Goal: Information Seeking & Learning: Learn about a topic

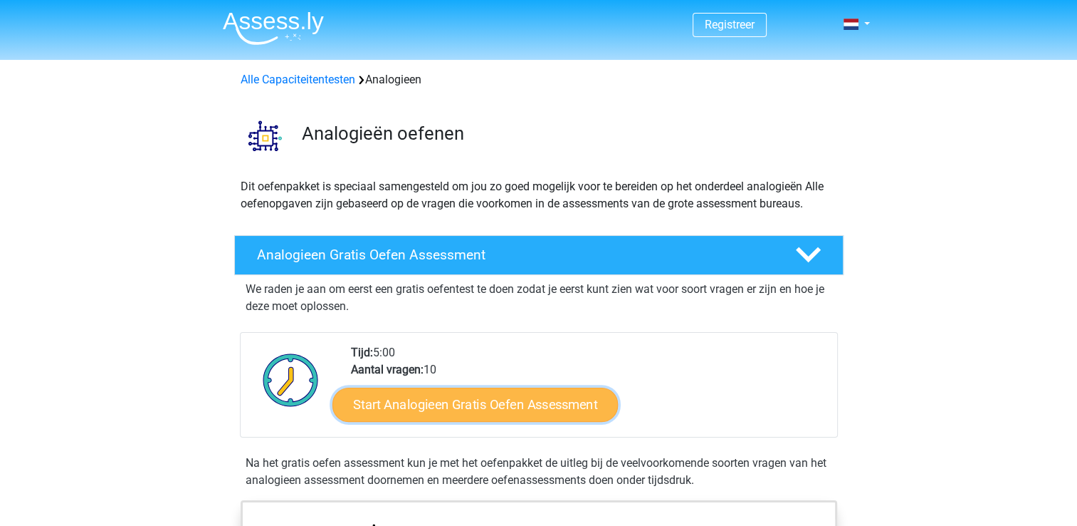
click at [399, 404] on link "Start Analogieen Gratis Oefen Assessment" at bounding box center [476, 404] width 286 height 34
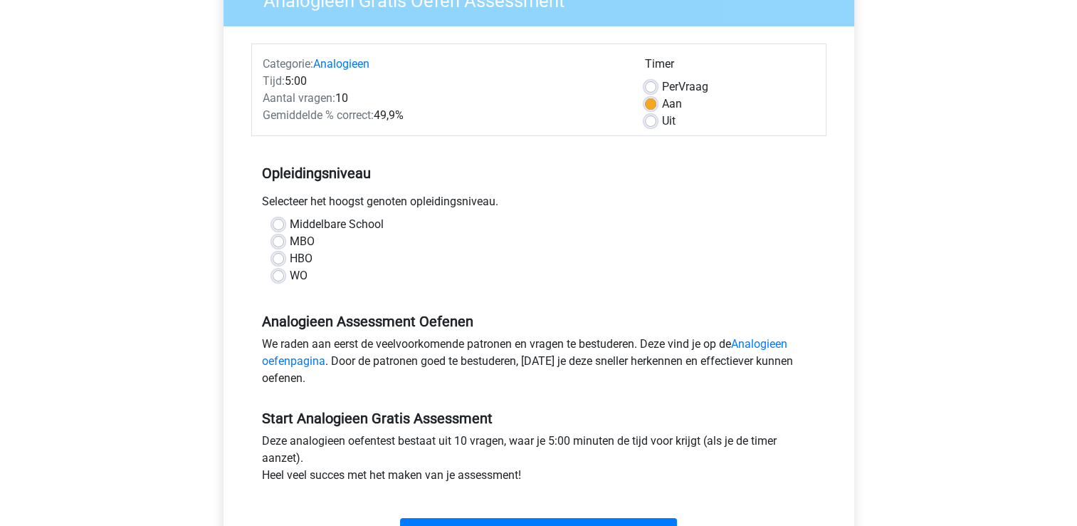
scroll to position [142, 0]
click at [290, 241] on label "MBO" at bounding box center [302, 240] width 25 height 17
click at [281, 241] on input "MBO" at bounding box center [278, 239] width 11 height 14
radio input "true"
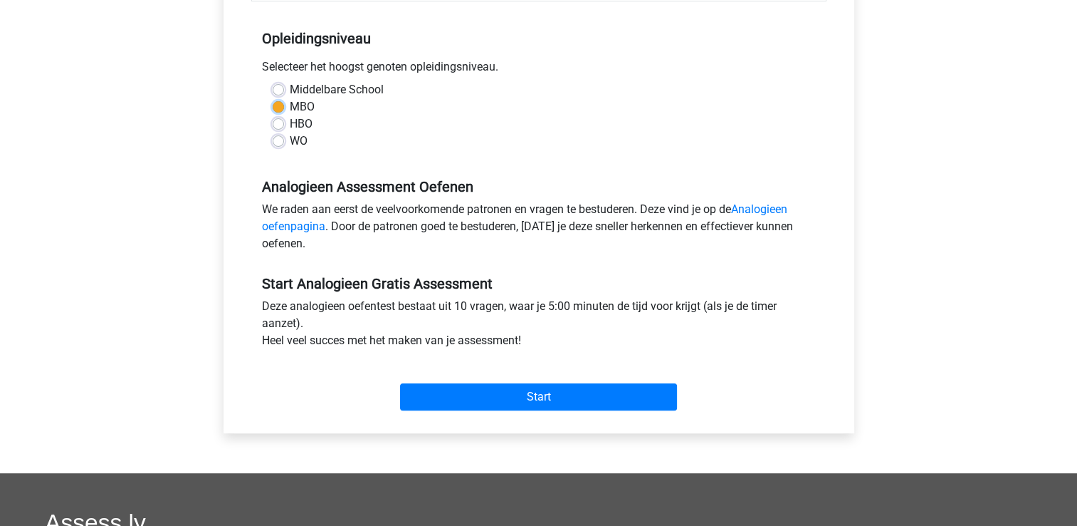
scroll to position [285, 0]
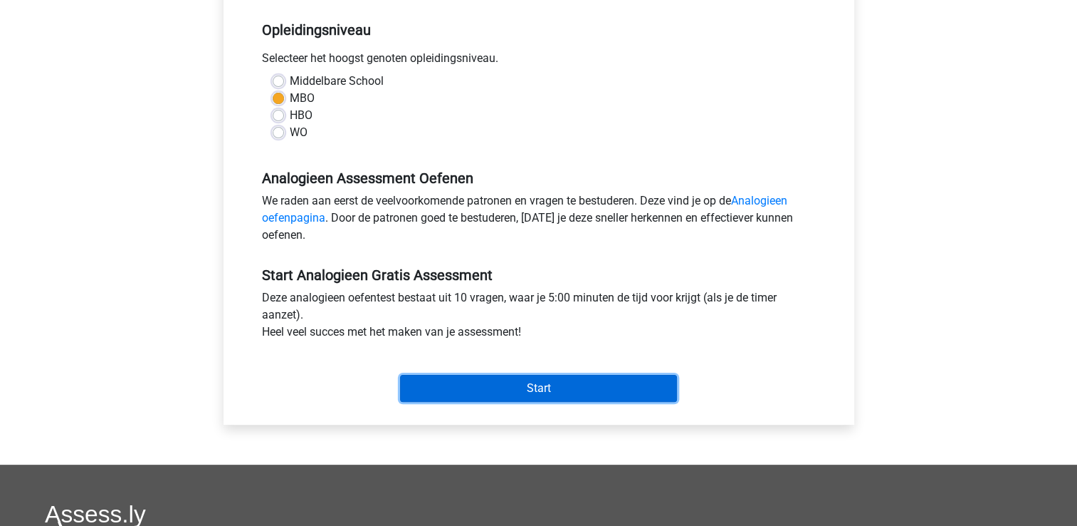
click at [558, 392] on input "Start" at bounding box center [538, 388] width 277 height 27
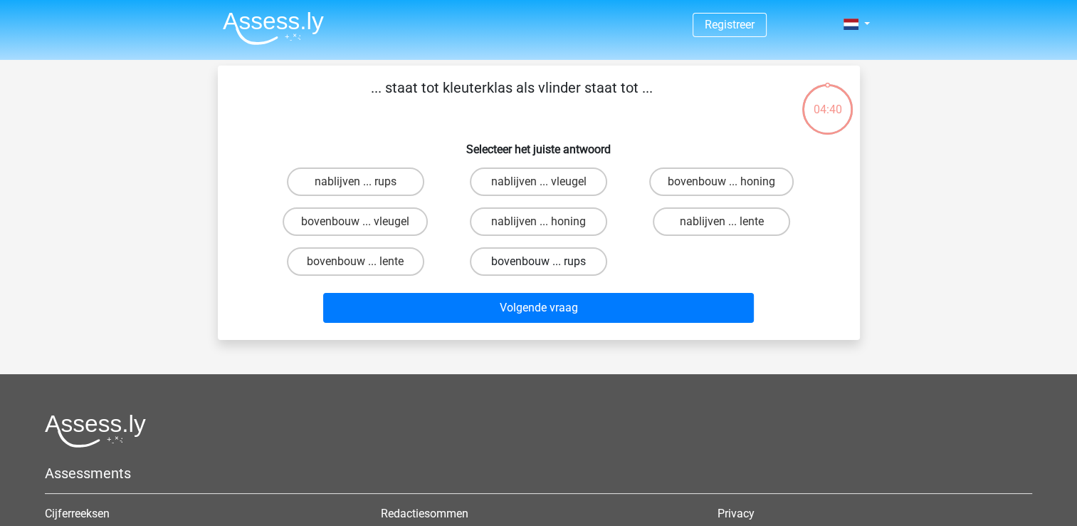
click at [527, 268] on label "bovenbouw ... rups" at bounding box center [538, 261] width 137 height 28
click at [538, 268] on input "bovenbouw ... rups" at bounding box center [542, 265] width 9 height 9
radio input "true"
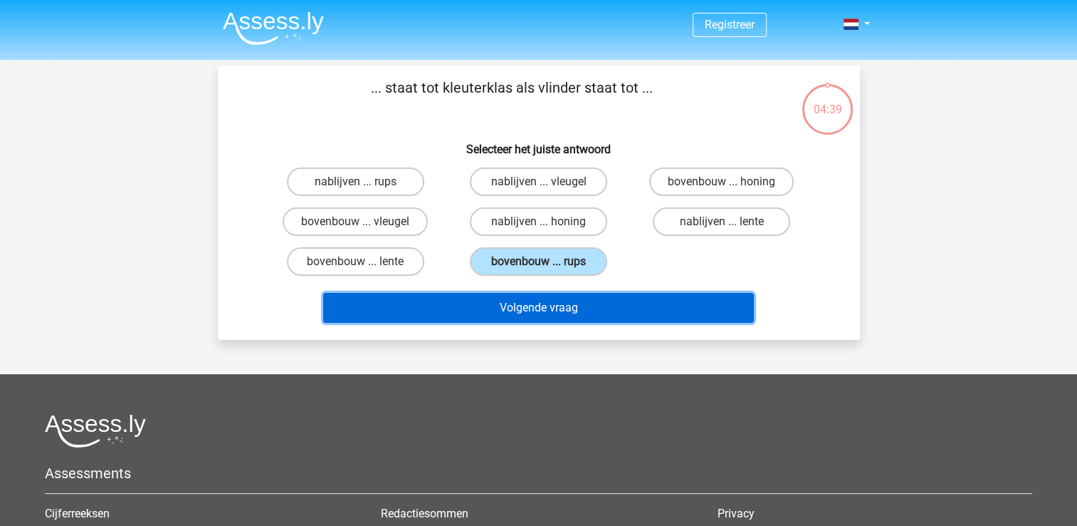
click at [532, 295] on button "Volgende vraag" at bounding box center [538, 308] width 431 height 30
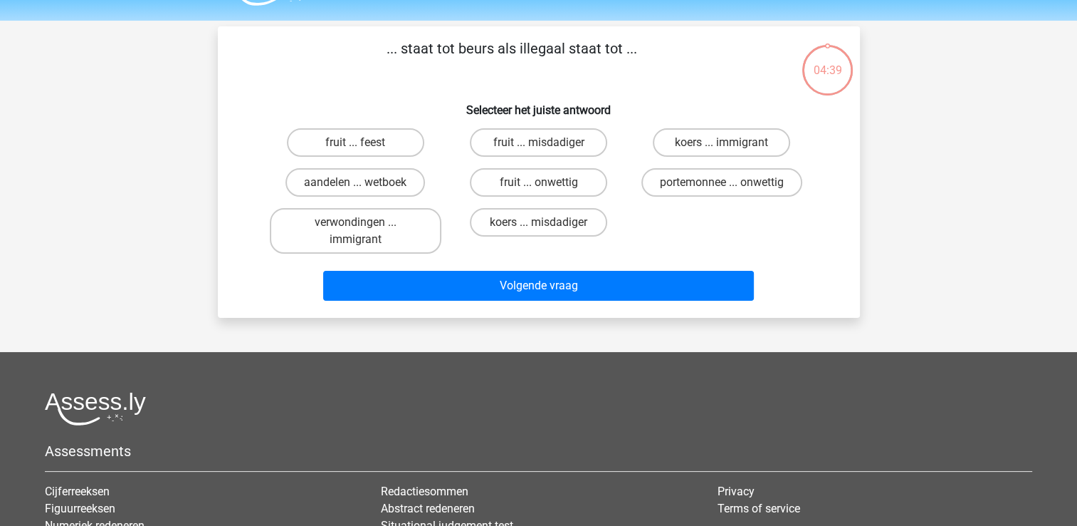
scroll to position [66, 0]
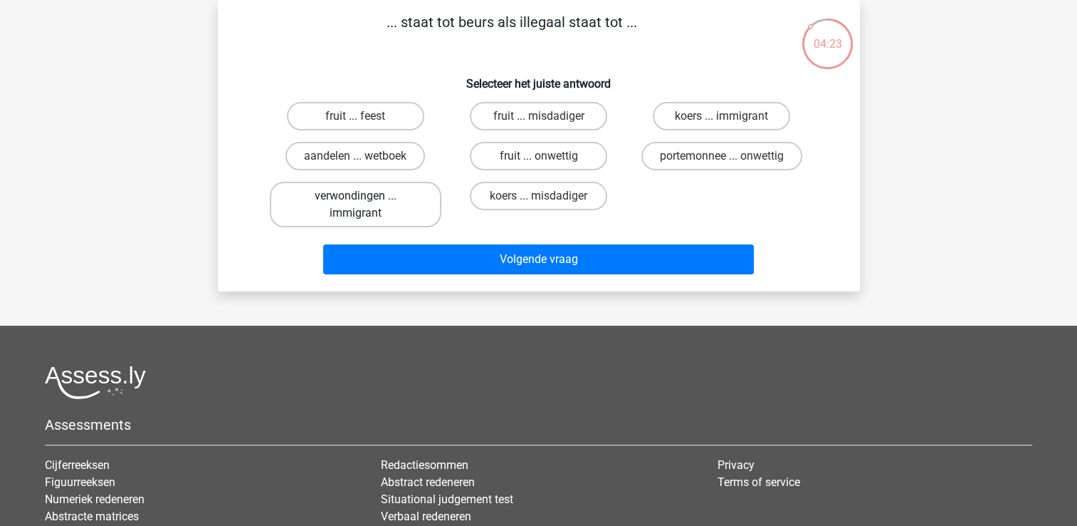
click at [385, 213] on label "verwondingen ... immigrant" at bounding box center [356, 205] width 172 height 46
click at [365, 205] on input "verwondingen ... immigrant" at bounding box center [359, 200] width 9 height 9
radio input "true"
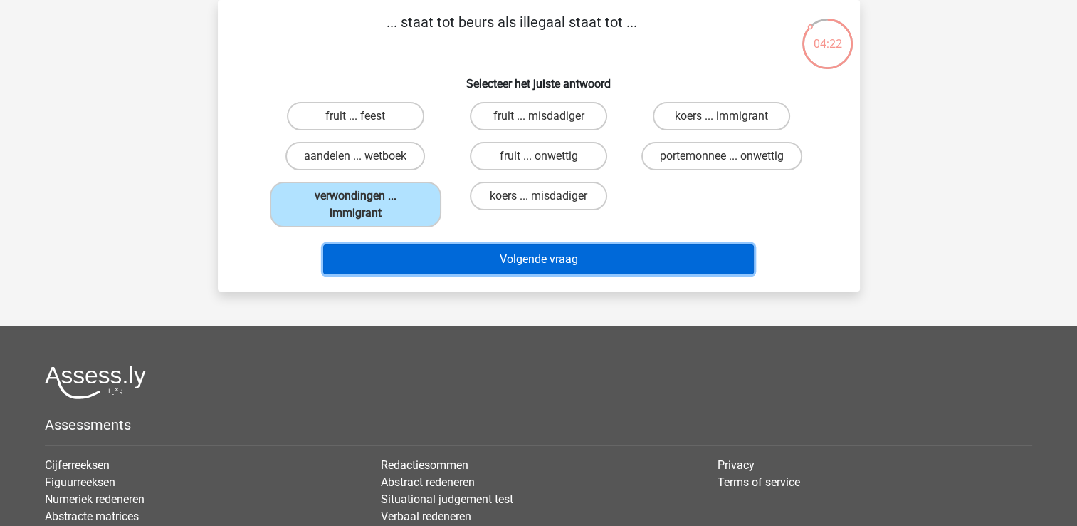
click at [510, 264] on button "Volgende vraag" at bounding box center [538, 259] width 431 height 30
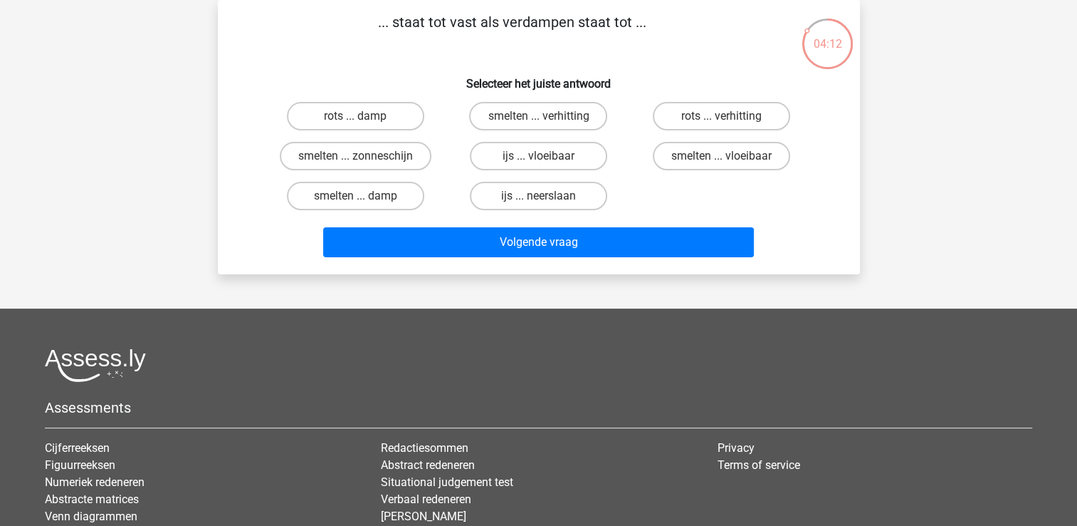
click at [364, 122] on input "rots ... damp" at bounding box center [359, 120] width 9 height 9
radio input "true"
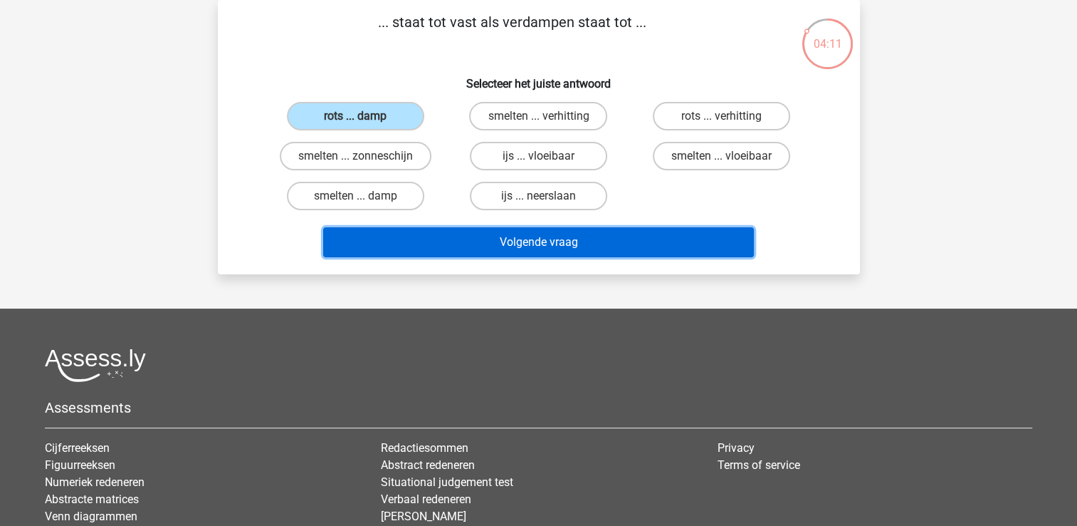
click at [474, 233] on button "Volgende vraag" at bounding box center [538, 242] width 431 height 30
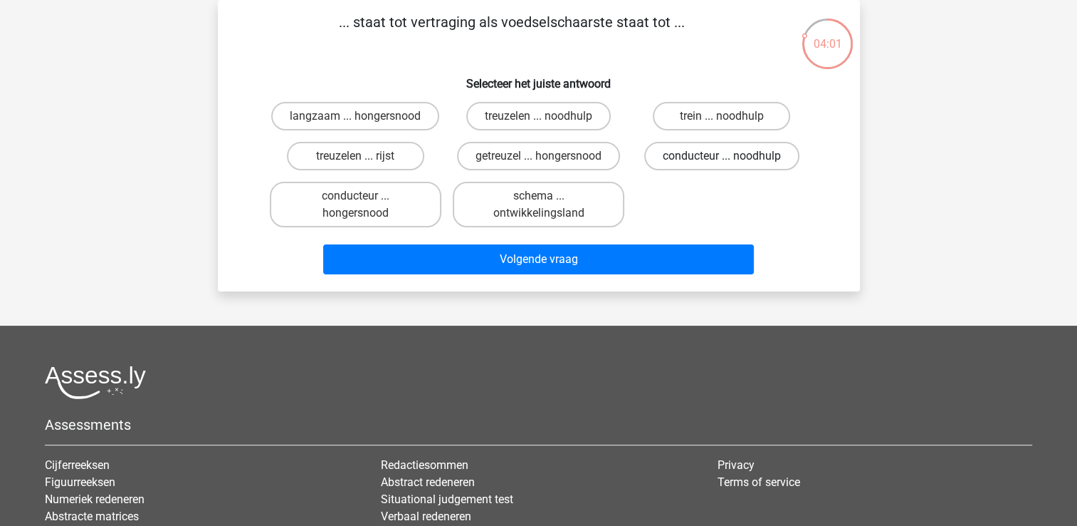
drag, startPoint x: 691, startPoint y: 121, endPoint x: 677, endPoint y: 142, distance: 25.7
click at [691, 121] on label "trein ... noodhulp" at bounding box center [721, 116] width 137 height 28
click at [722, 121] on input "trein ... noodhulp" at bounding box center [726, 120] width 9 height 9
radio input "true"
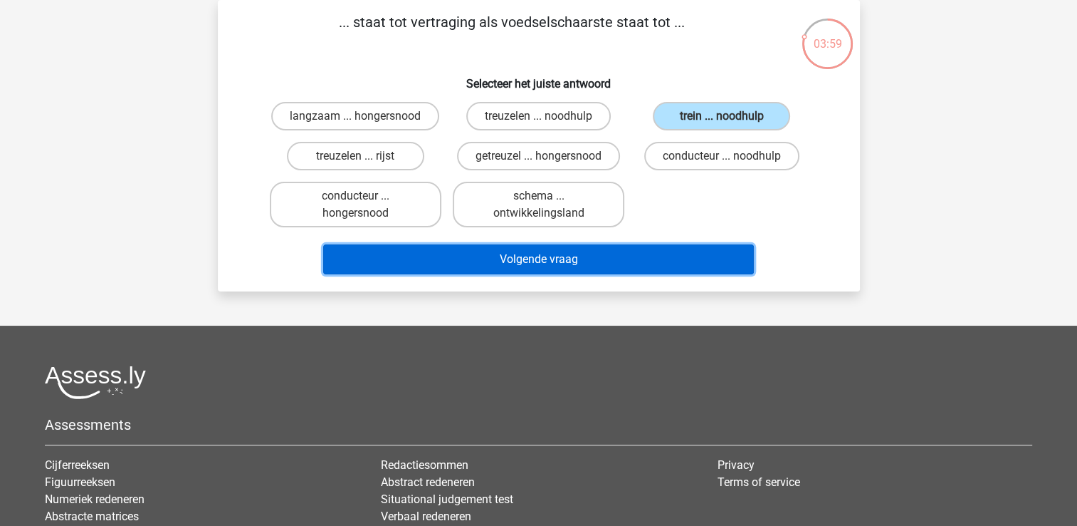
click at [624, 255] on button "Volgende vraag" at bounding box center [538, 259] width 431 height 30
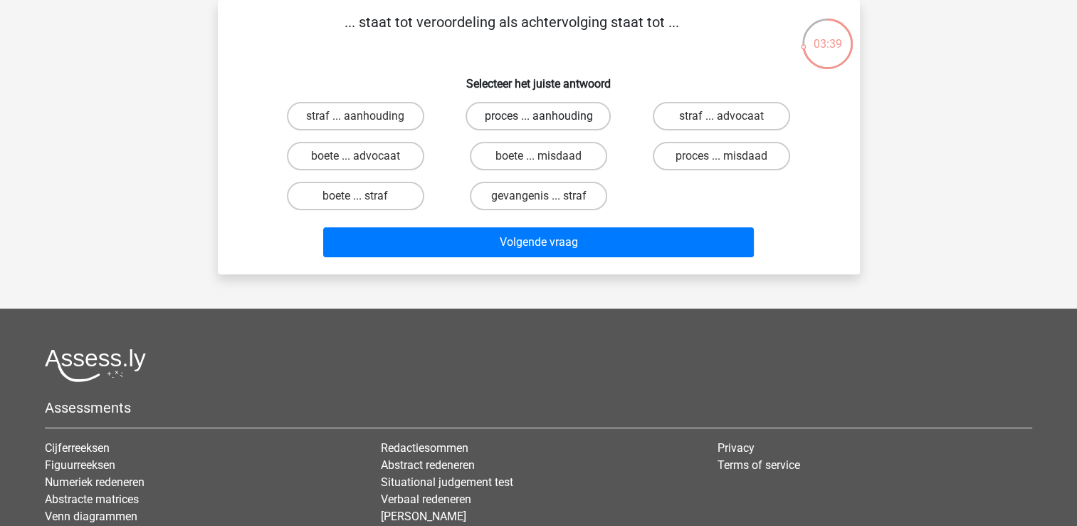
drag, startPoint x: 533, startPoint y: 118, endPoint x: 531, endPoint y: 150, distance: 31.4
click at [533, 117] on label "proces ... aanhouding" at bounding box center [538, 116] width 145 height 28
click at [538, 117] on input "proces ... aanhouding" at bounding box center [542, 120] width 9 height 9
radio input "true"
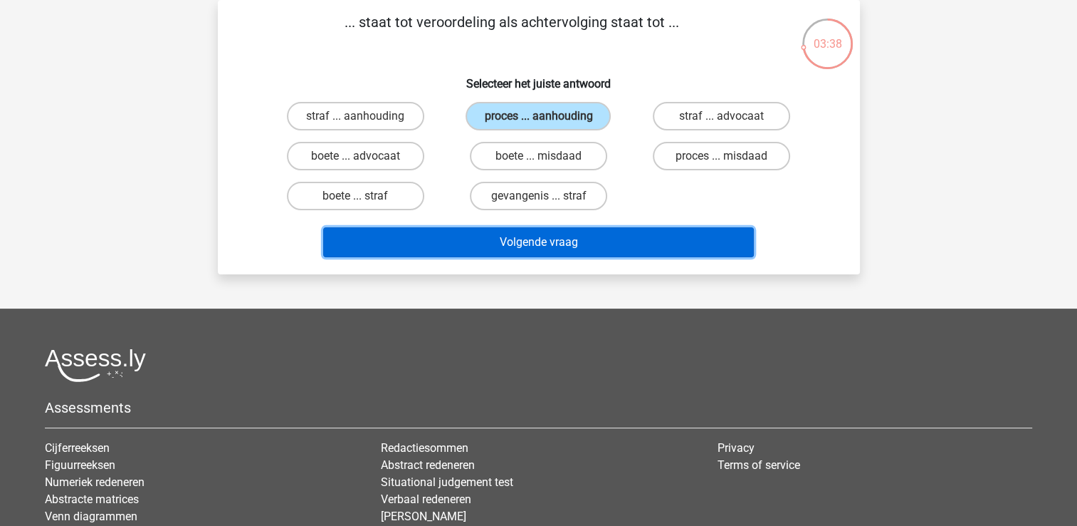
click at [510, 236] on button "Volgende vraag" at bounding box center [538, 242] width 431 height 30
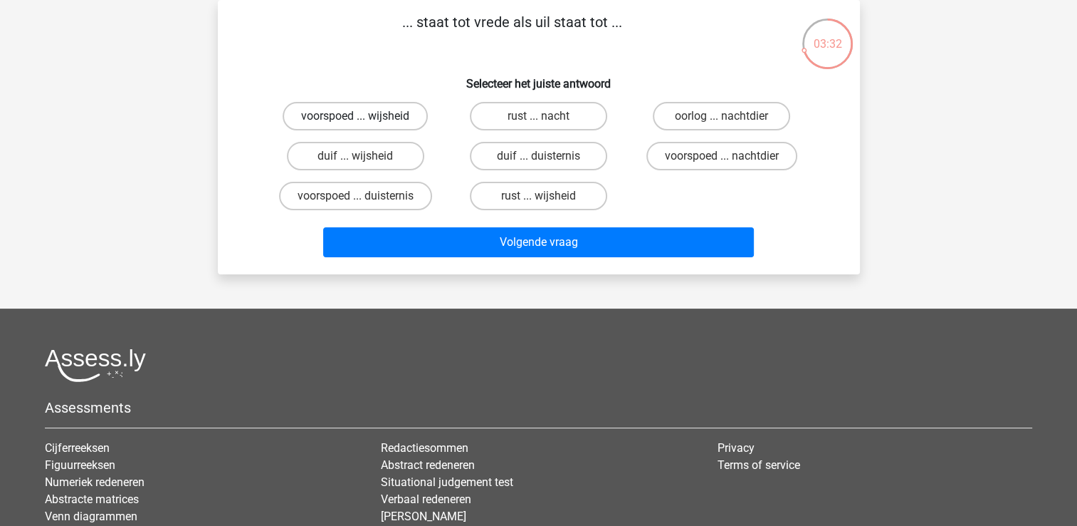
click at [375, 113] on label "voorspoed ... wijsheid" at bounding box center [355, 116] width 145 height 28
click at [365, 116] on input "voorspoed ... wijsheid" at bounding box center [359, 120] width 9 height 9
radio input "true"
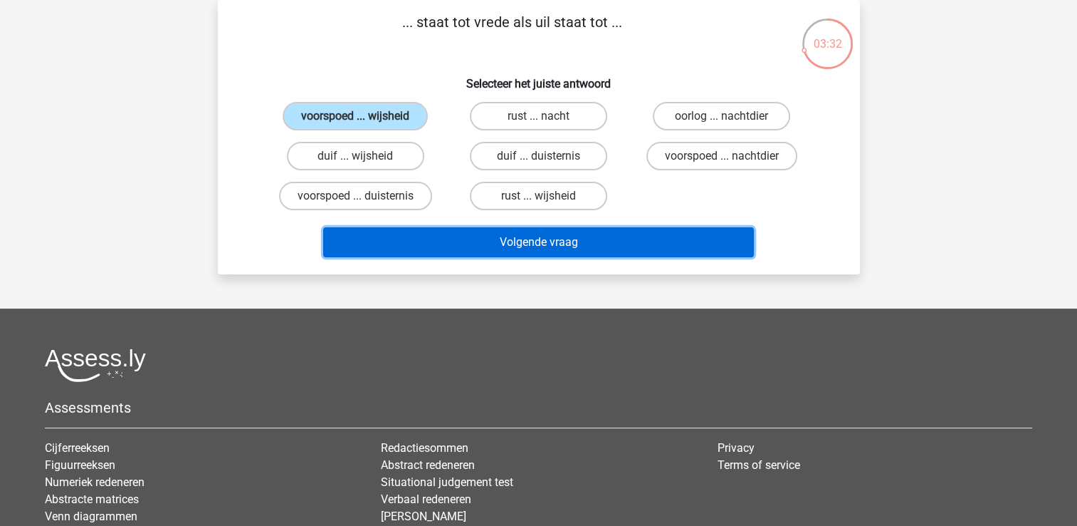
click at [472, 231] on button "Volgende vraag" at bounding box center [538, 242] width 431 height 30
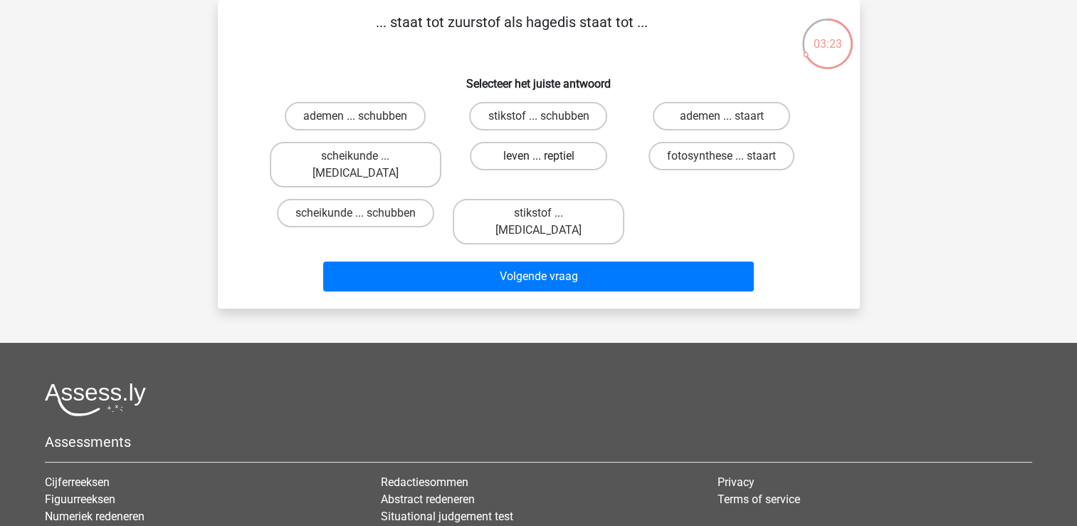
click at [494, 150] on label "leven ... reptiel" at bounding box center [538, 156] width 137 height 28
click at [538, 156] on input "leven ... reptiel" at bounding box center [542, 160] width 9 height 9
radio input "true"
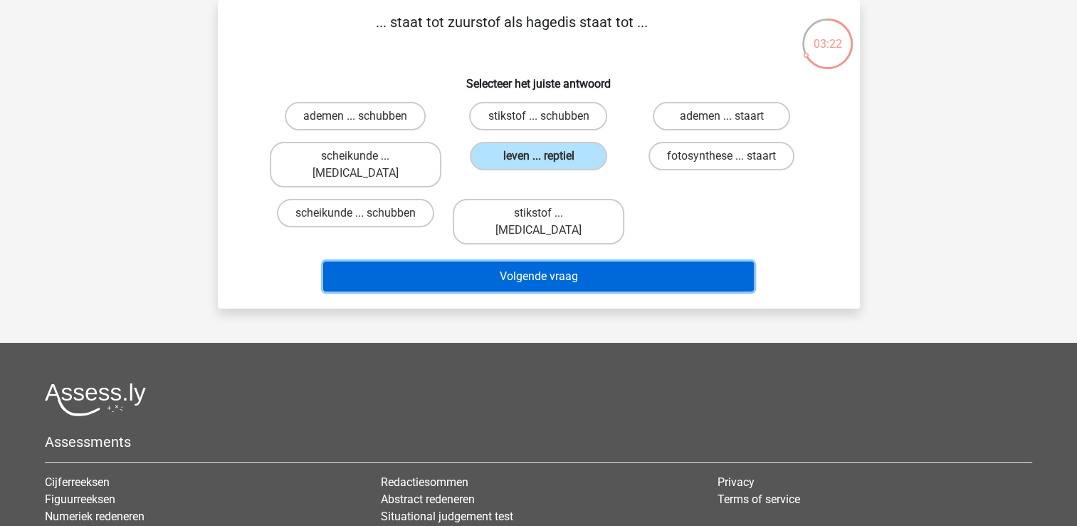
click at [490, 261] on button "Volgende vraag" at bounding box center [538, 276] width 431 height 30
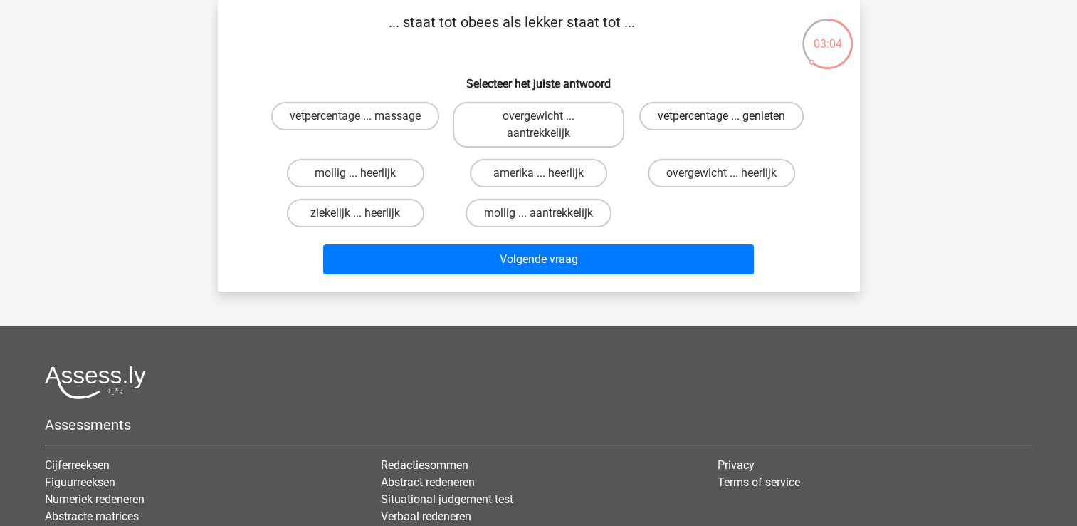
click at [706, 121] on label "vetpercentage ... genieten" at bounding box center [721, 116] width 165 height 28
click at [722, 121] on input "vetpercentage ... genieten" at bounding box center [726, 120] width 9 height 9
radio input "true"
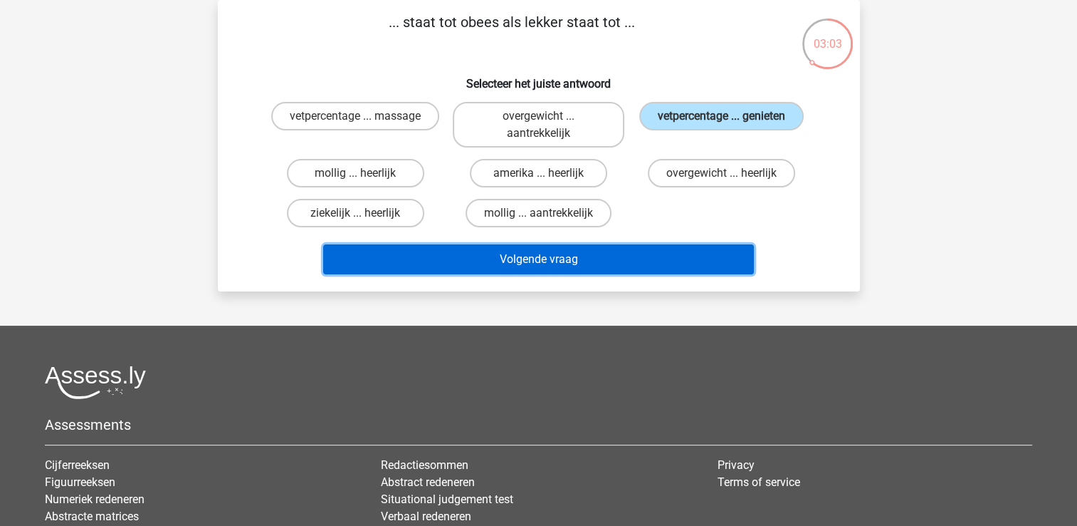
click at [610, 244] on button "Volgende vraag" at bounding box center [538, 259] width 431 height 30
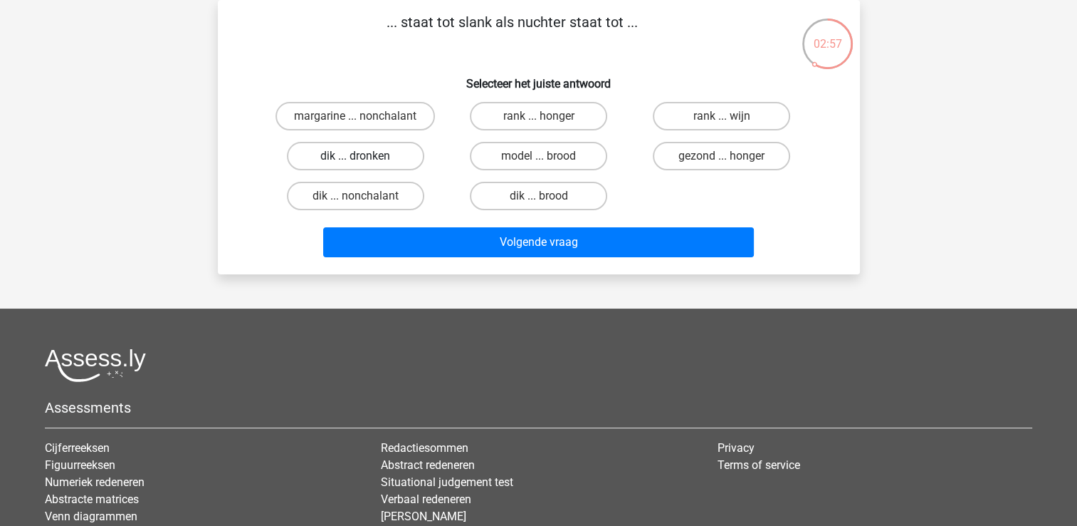
click at [382, 158] on label "dik ... dronken" at bounding box center [355, 156] width 137 height 28
click at [365, 158] on input "dik ... dronken" at bounding box center [359, 160] width 9 height 9
radio input "true"
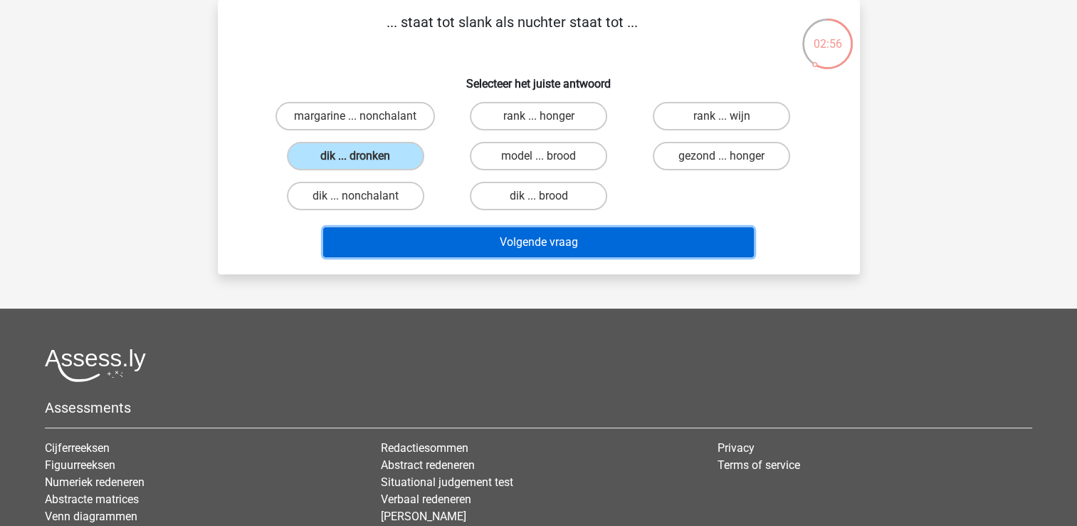
click at [449, 238] on button "Volgende vraag" at bounding box center [538, 242] width 431 height 30
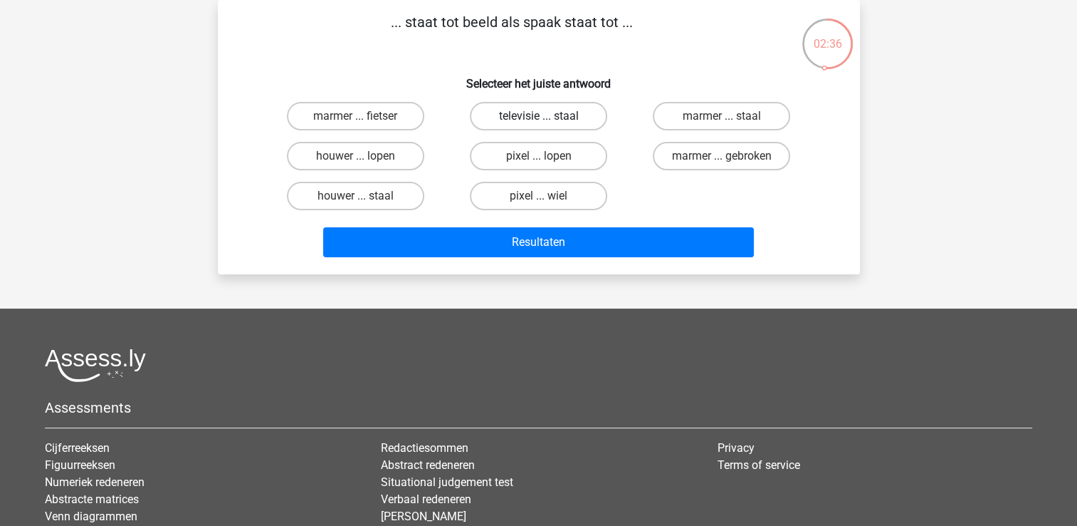
click at [506, 108] on label "televisie ... staal" at bounding box center [538, 116] width 137 height 28
click at [538, 116] on input "televisie ... staal" at bounding box center [542, 120] width 9 height 9
radio input "true"
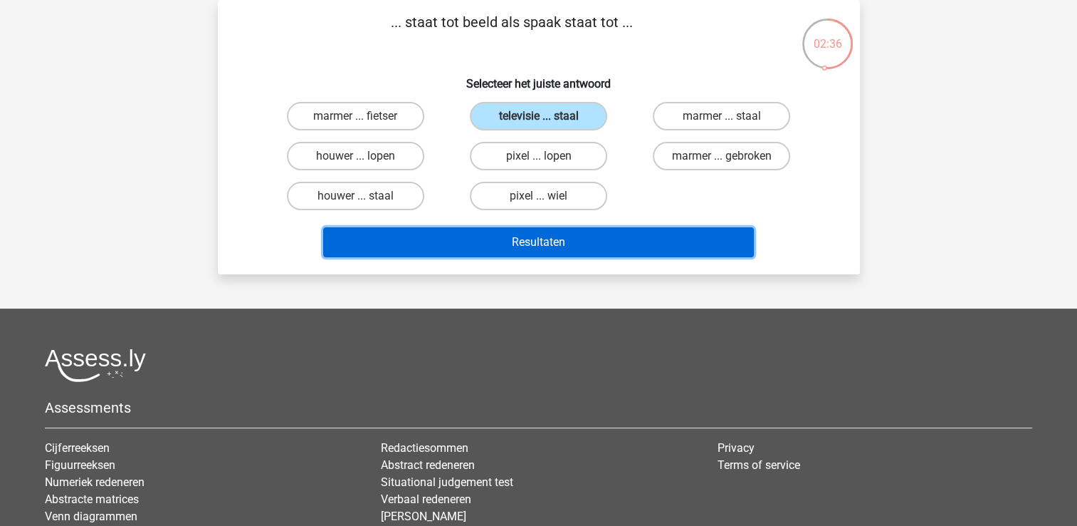
click at [504, 235] on button "Resultaten" at bounding box center [538, 242] width 431 height 30
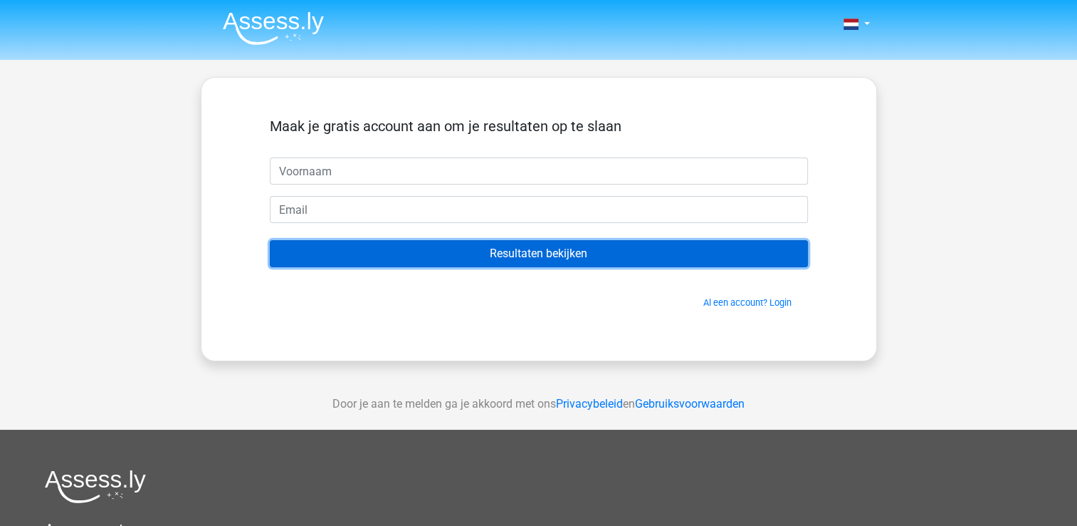
click at [560, 247] on input "Resultaten bekijken" at bounding box center [539, 253] width 538 height 27
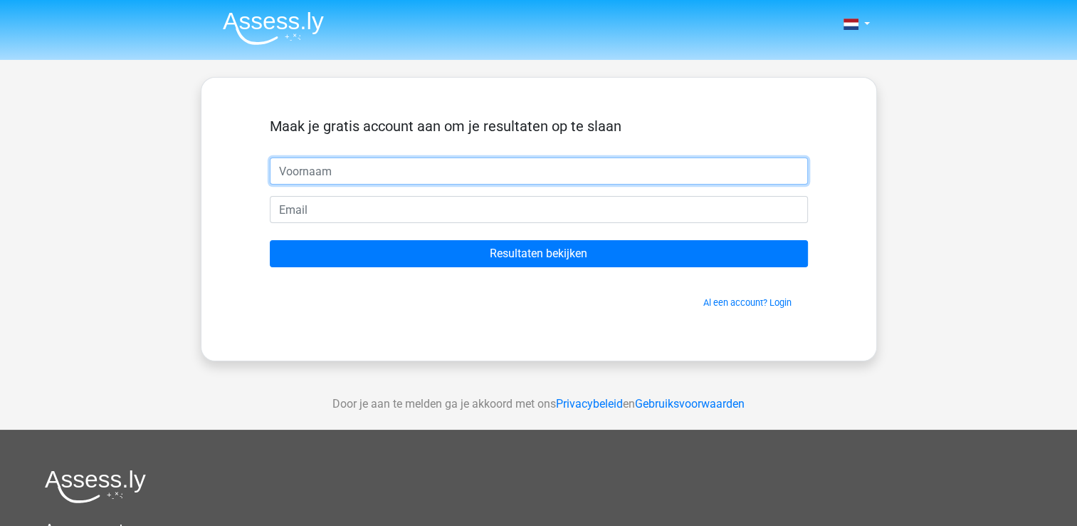
click at [325, 162] on input "text" at bounding box center [539, 170] width 538 height 27
type input "willeke"
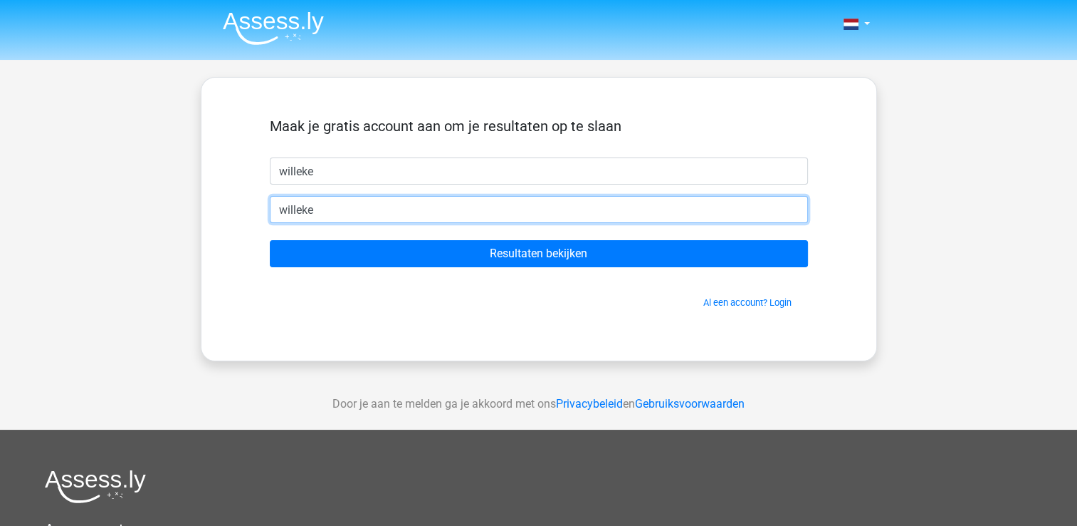
type input "[EMAIL_ADDRESS][DOMAIN_NAME]"
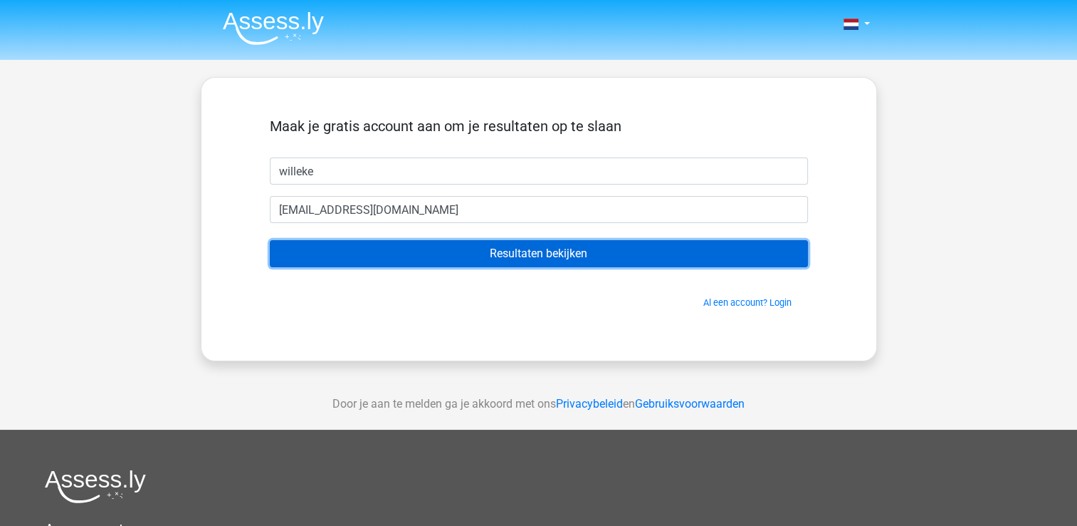
click at [430, 249] on input "Resultaten bekijken" at bounding box center [539, 253] width 538 height 27
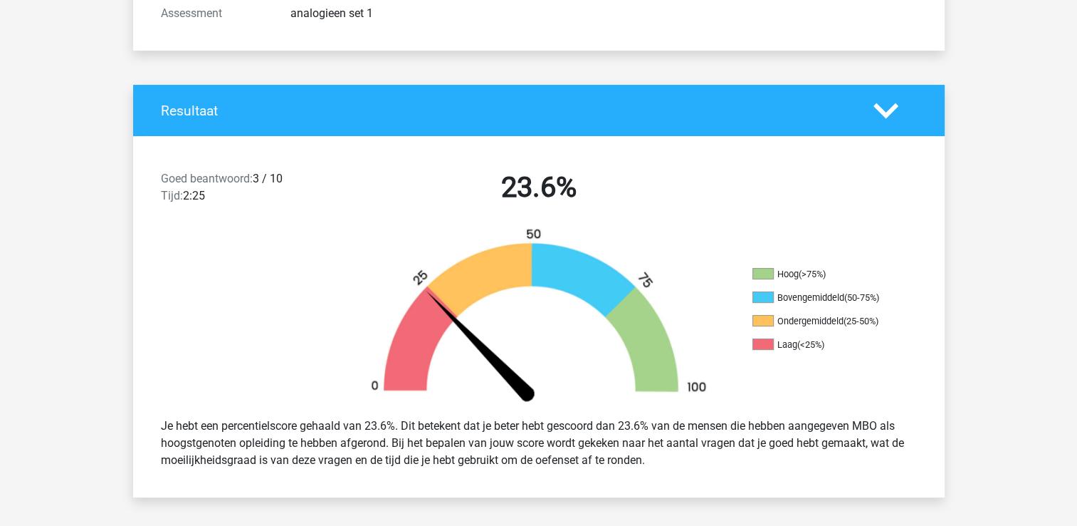
scroll to position [214, 0]
